Goal: Task Accomplishment & Management: Use online tool/utility

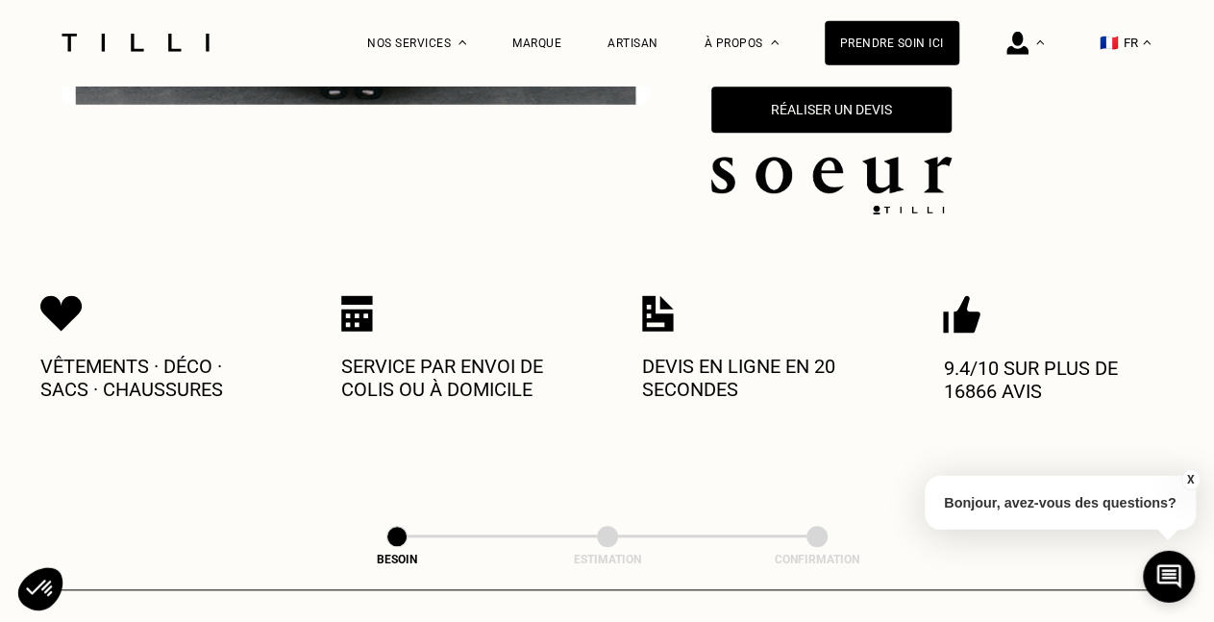
scroll to position [650, 0]
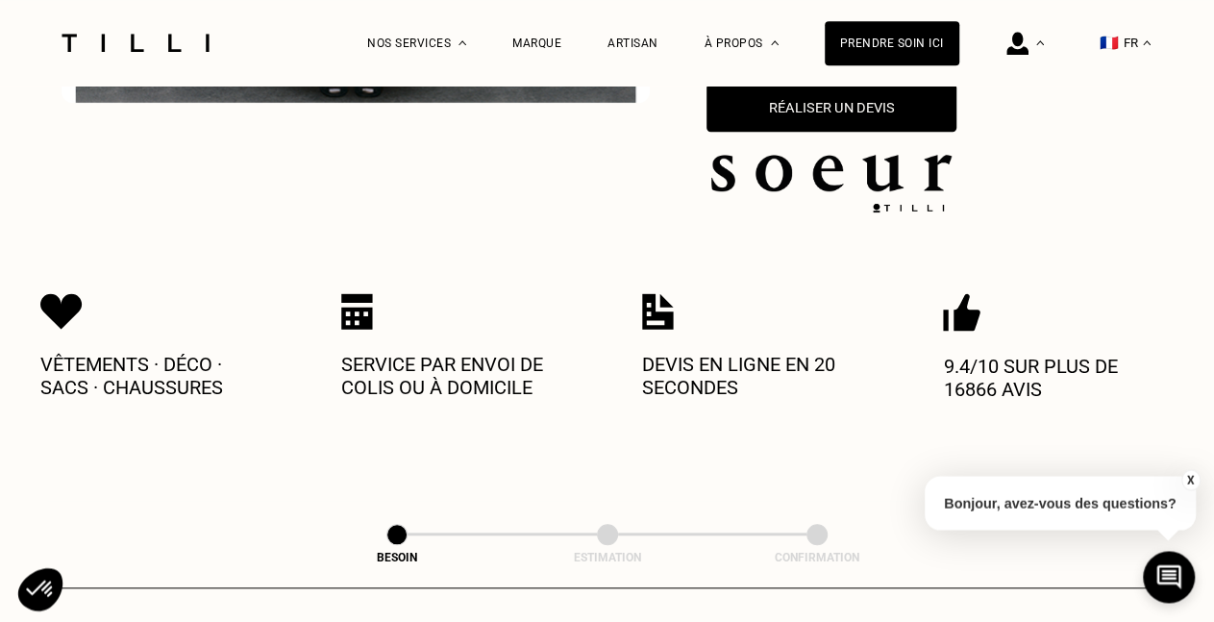
click at [890, 99] on button "Réaliser un devis" at bounding box center [832, 108] width 250 height 48
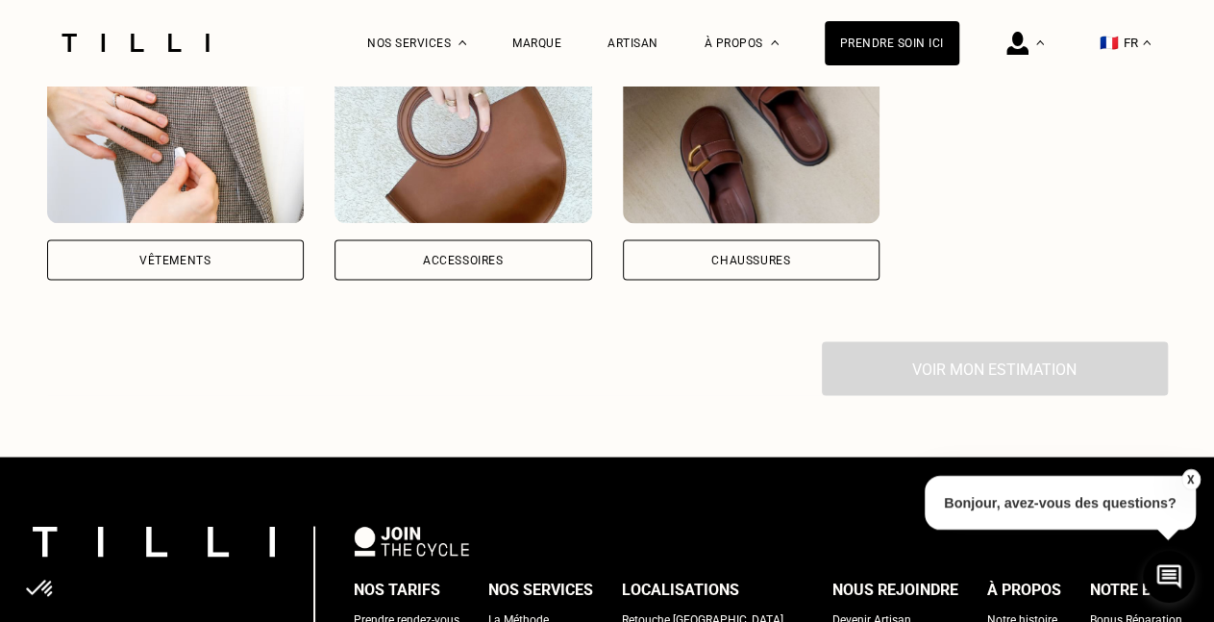
scroll to position [1563, 0]
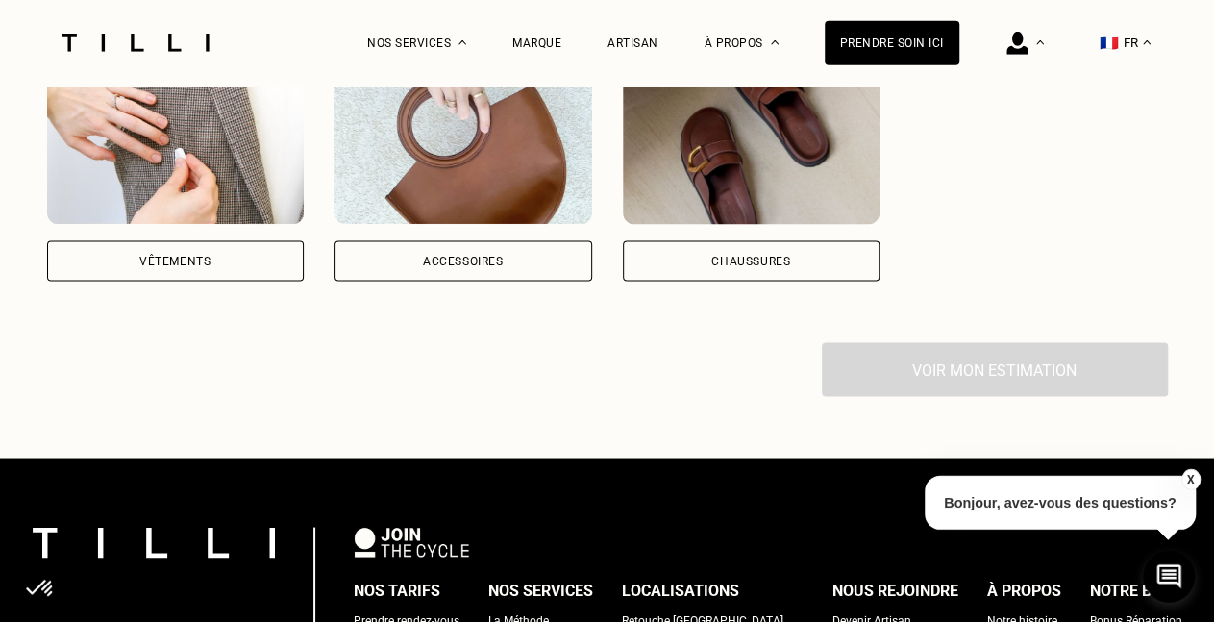
click at [217, 146] on img at bounding box center [176, 138] width 258 height 173
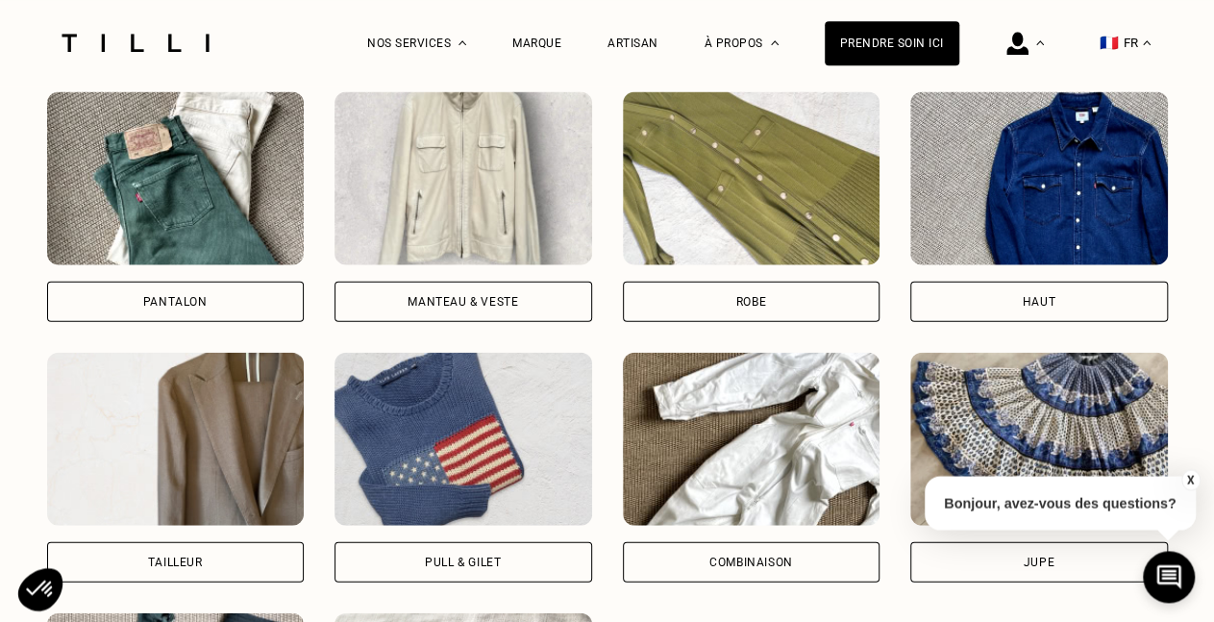
scroll to position [2047, 0]
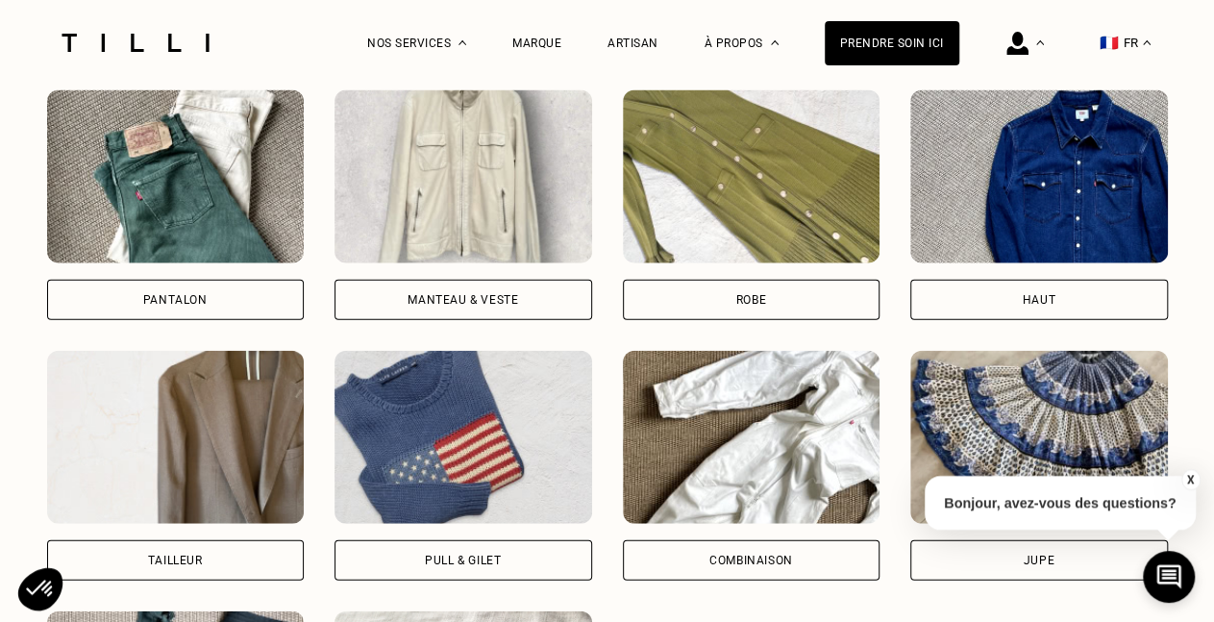
click at [471, 374] on img at bounding box center [464, 437] width 258 height 173
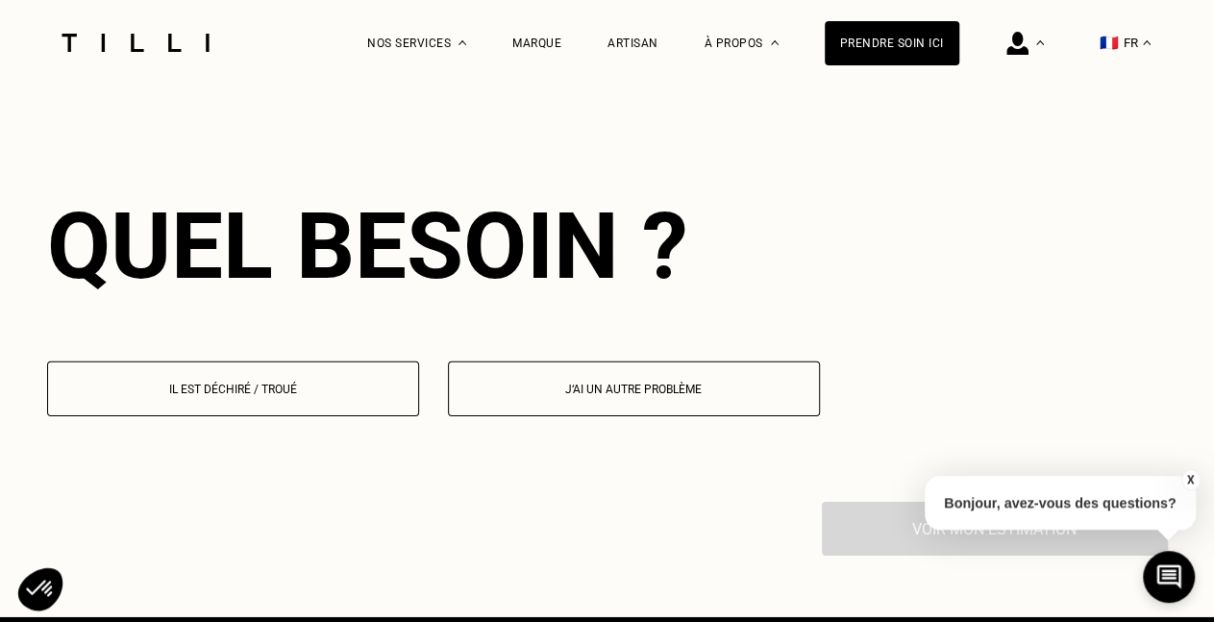
scroll to position [2819, 0]
click at [343, 385] on p "Il est déchiré / troué" at bounding box center [233, 389] width 351 height 13
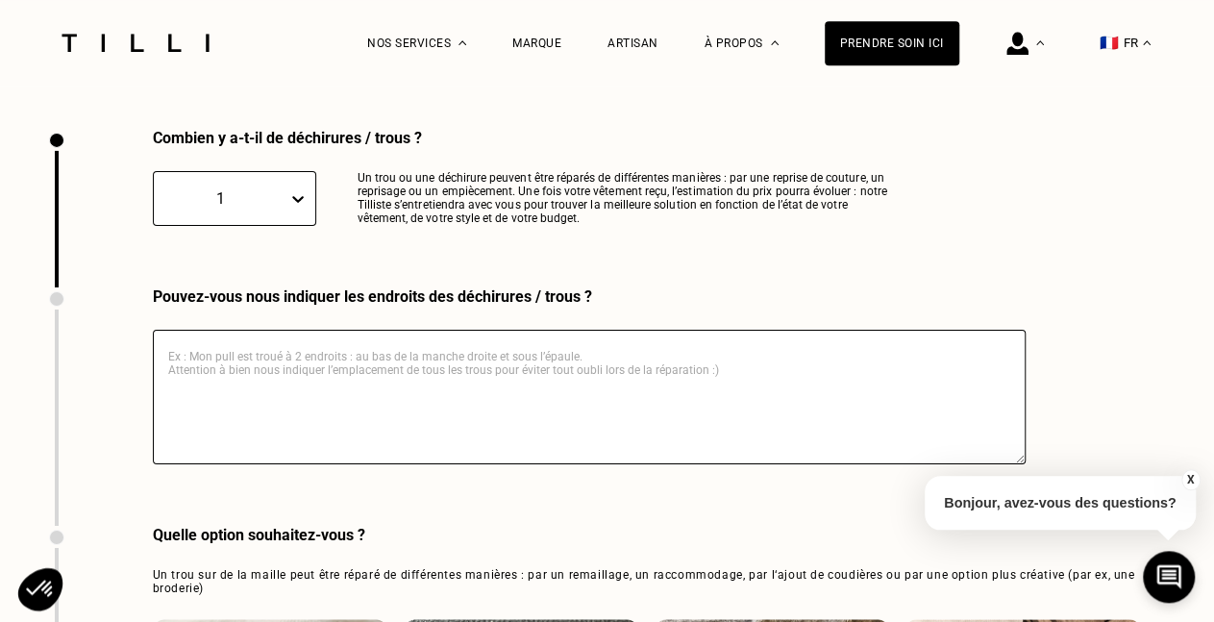
scroll to position [3193, 0]
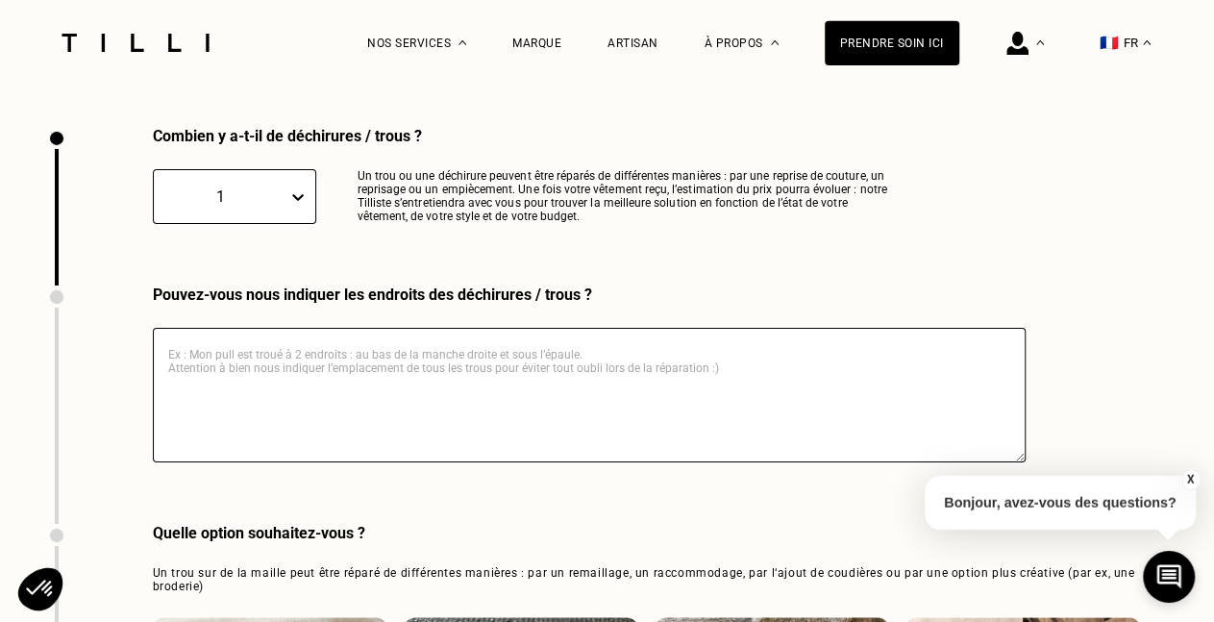
click at [343, 385] on textarea at bounding box center [589, 395] width 873 height 135
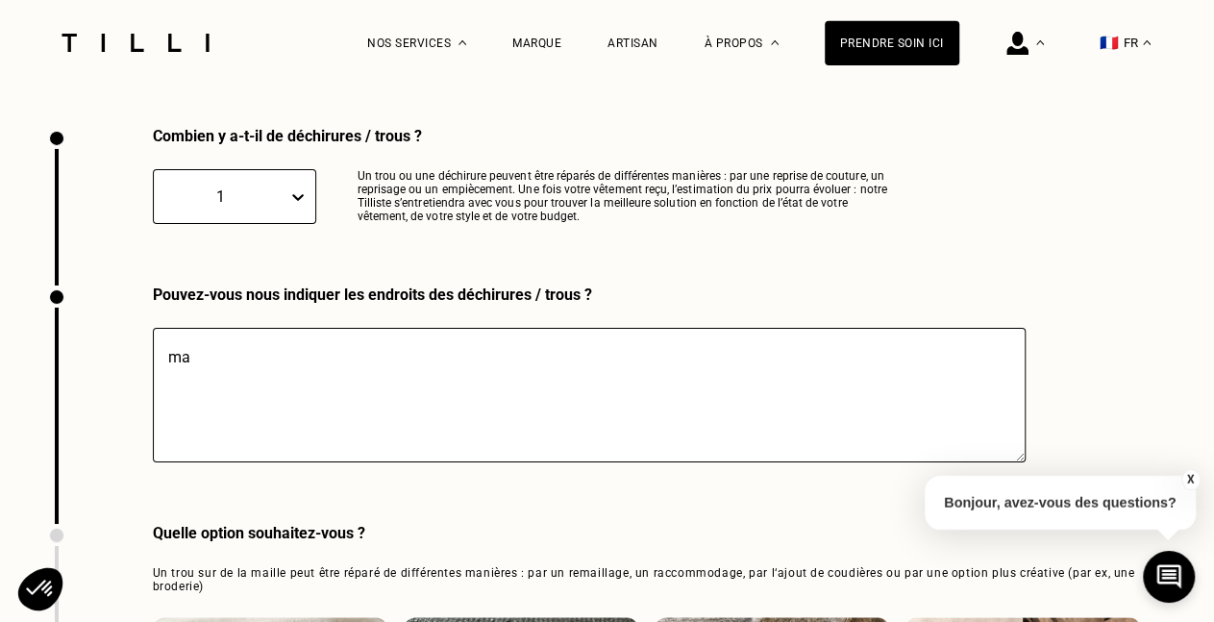
type textarea "m"
type textarea "s"
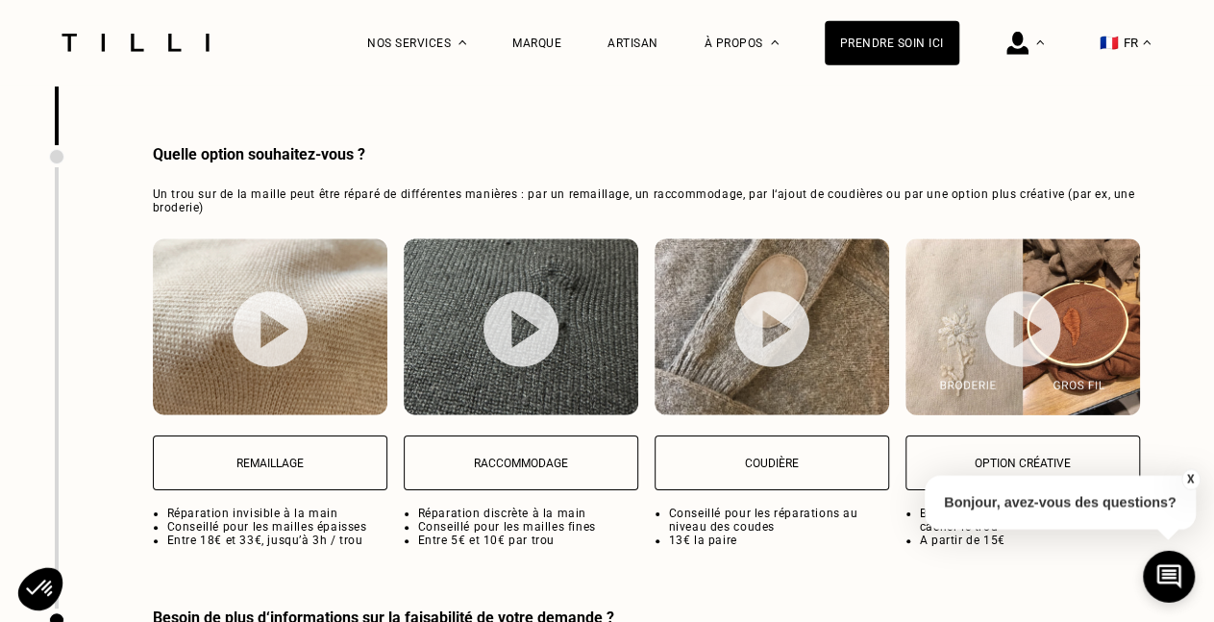
scroll to position [3574, 0]
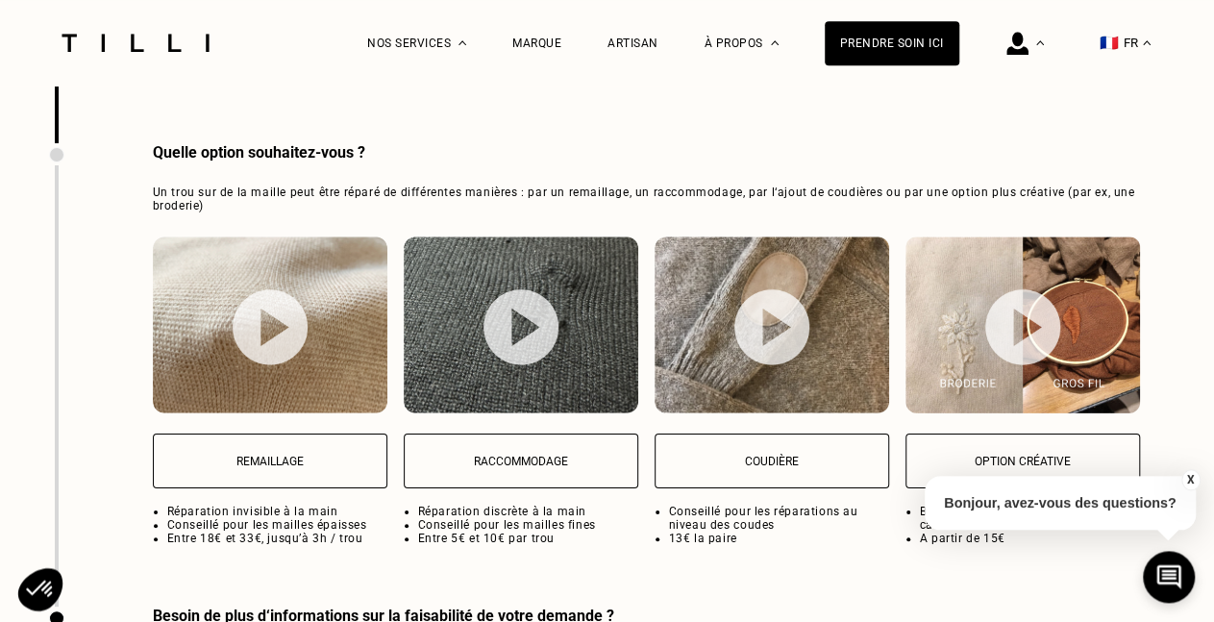
type textarea "partie inférieure de la manche"
click at [243, 456] on p "Remaillage" at bounding box center [269, 461] width 213 height 13
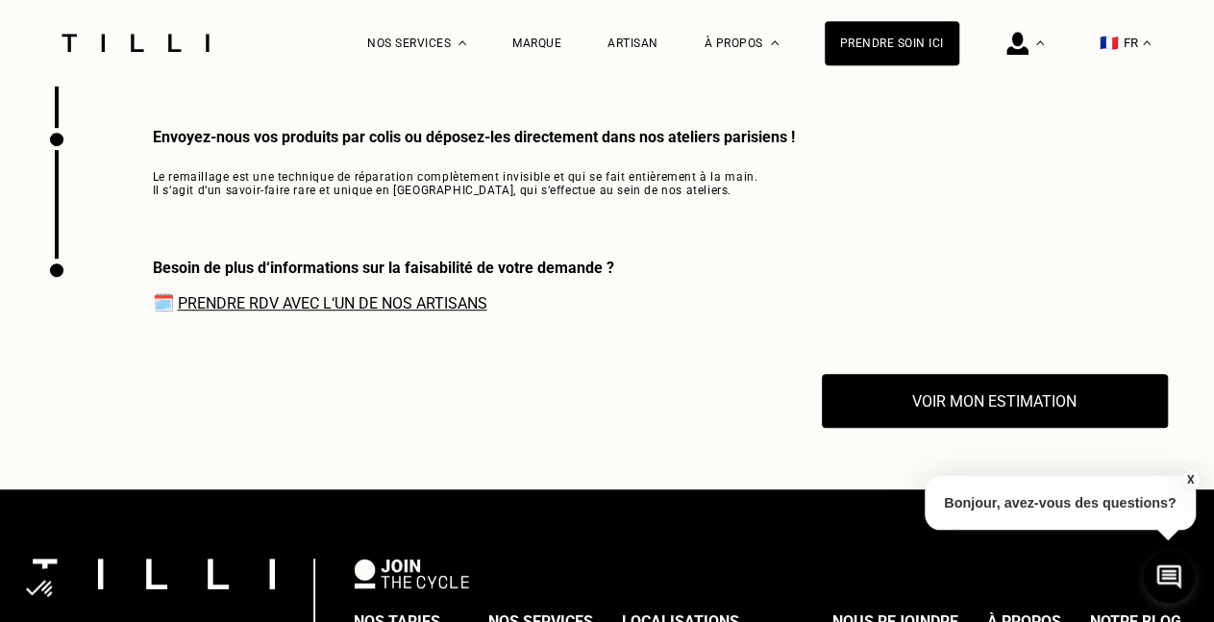
scroll to position [4052, 0]
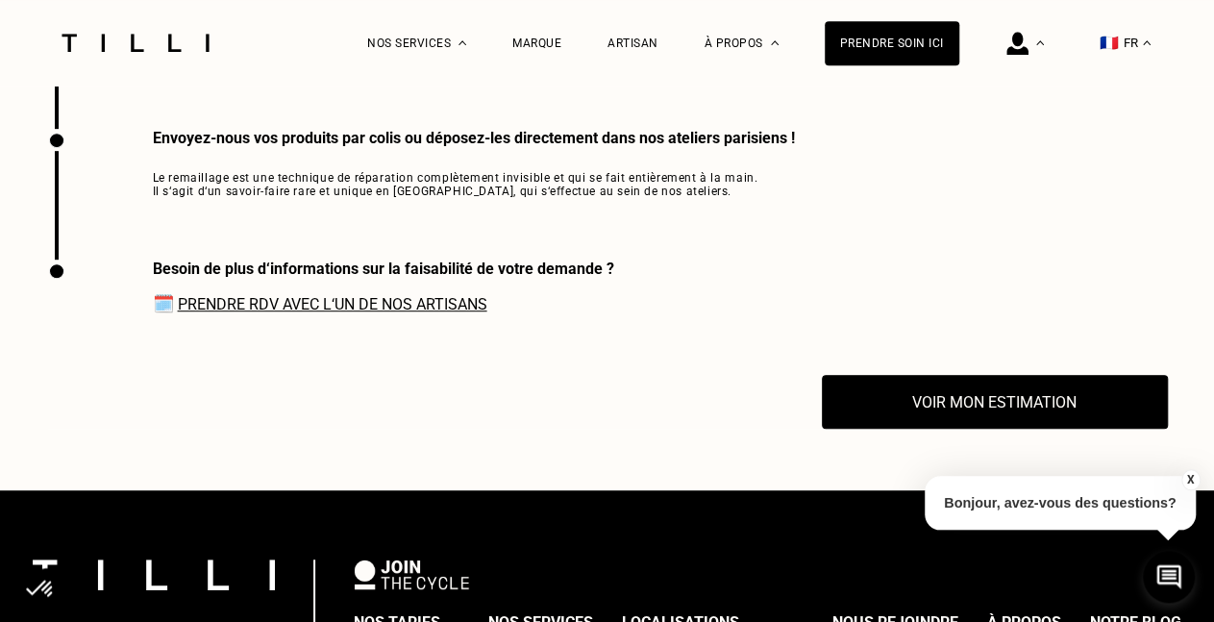
click at [413, 305] on link "Prendre RDV avec l‘un de nos artisans" at bounding box center [333, 304] width 310 height 18
